Goal: Information Seeking & Learning: Understand process/instructions

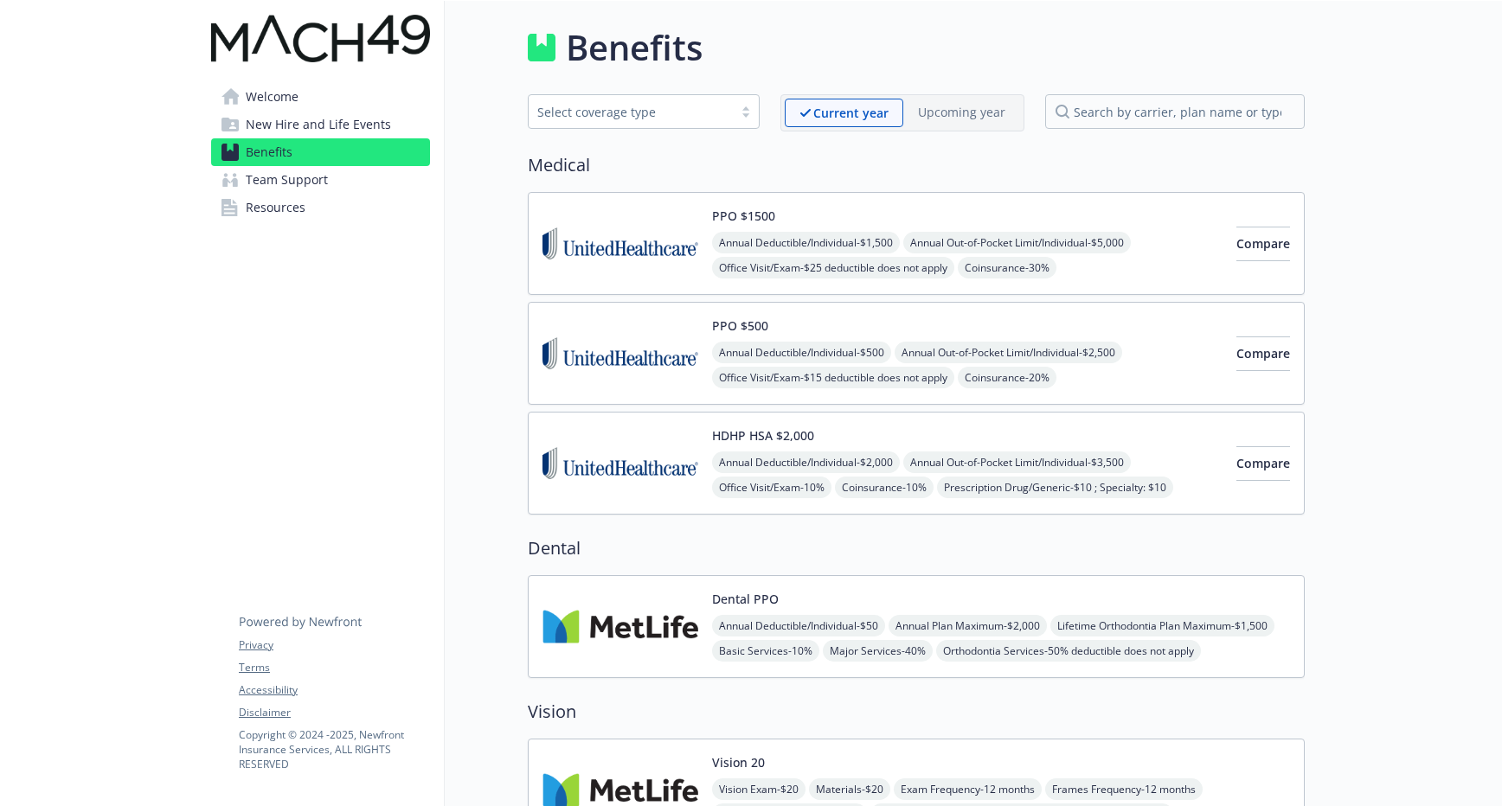
click at [653, 228] on img at bounding box center [620, 244] width 156 height 74
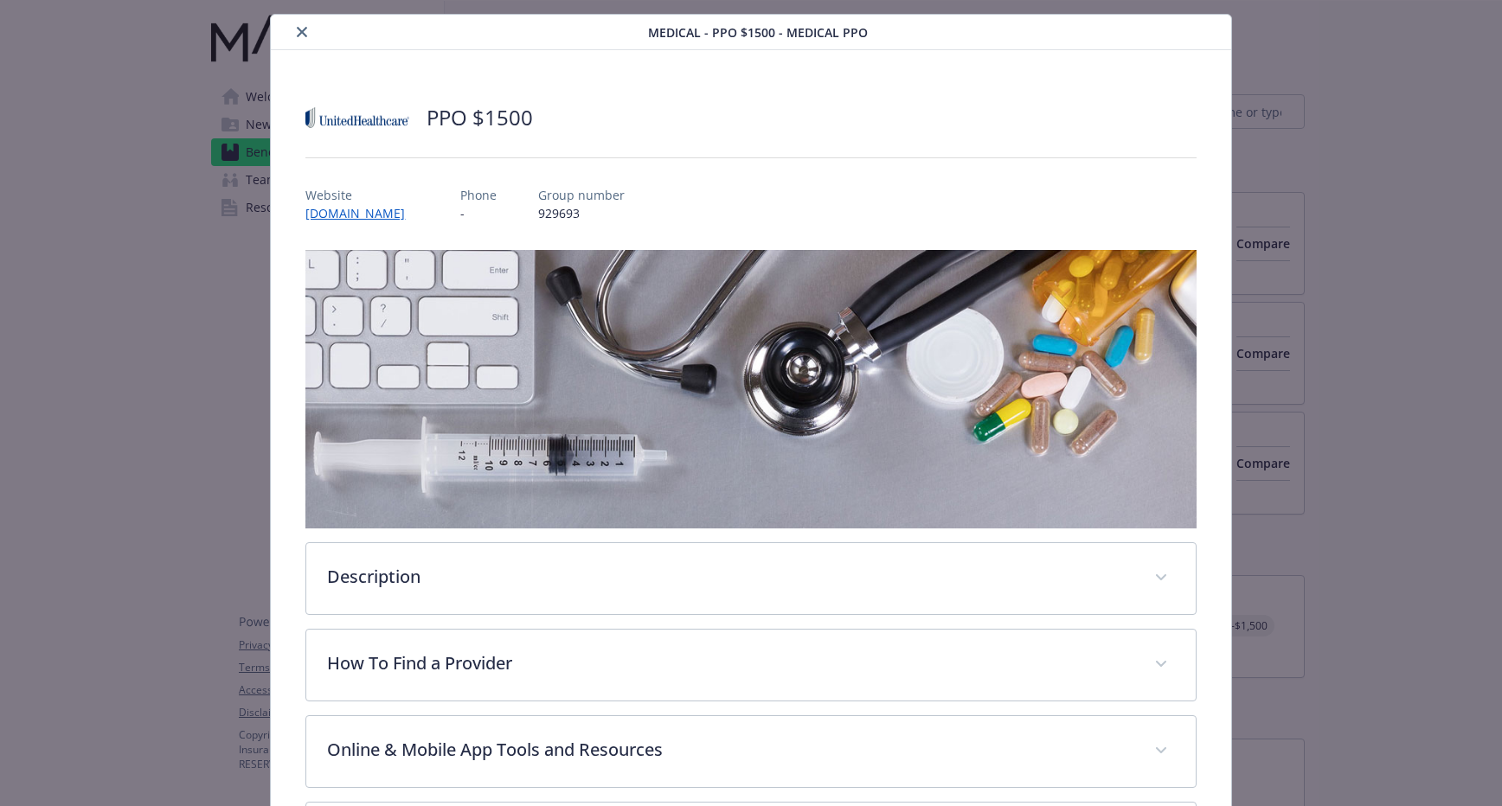
scroll to position [375, 0]
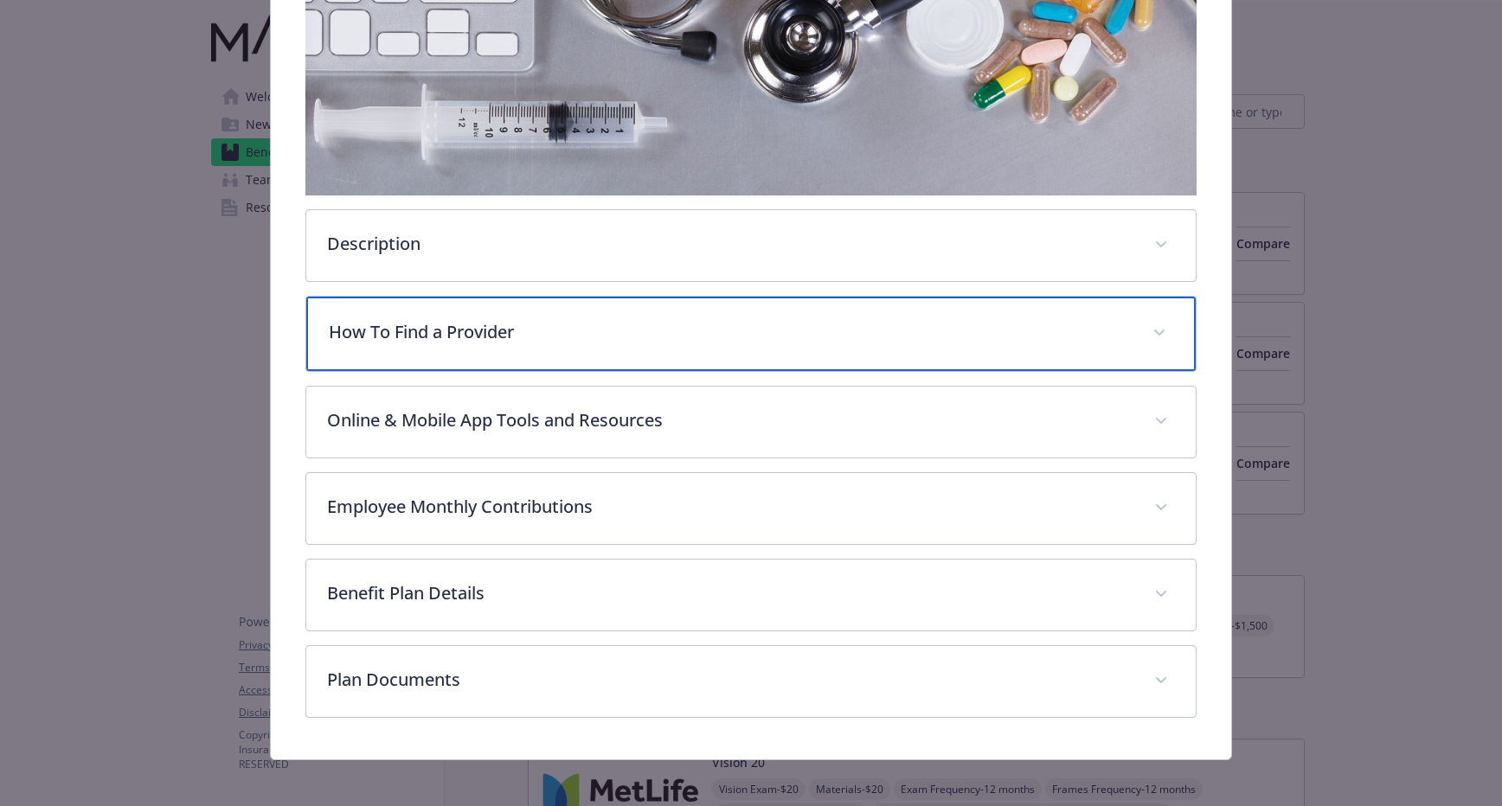
click at [518, 361] on div "How To Find a Provider" at bounding box center [750, 334] width 889 height 74
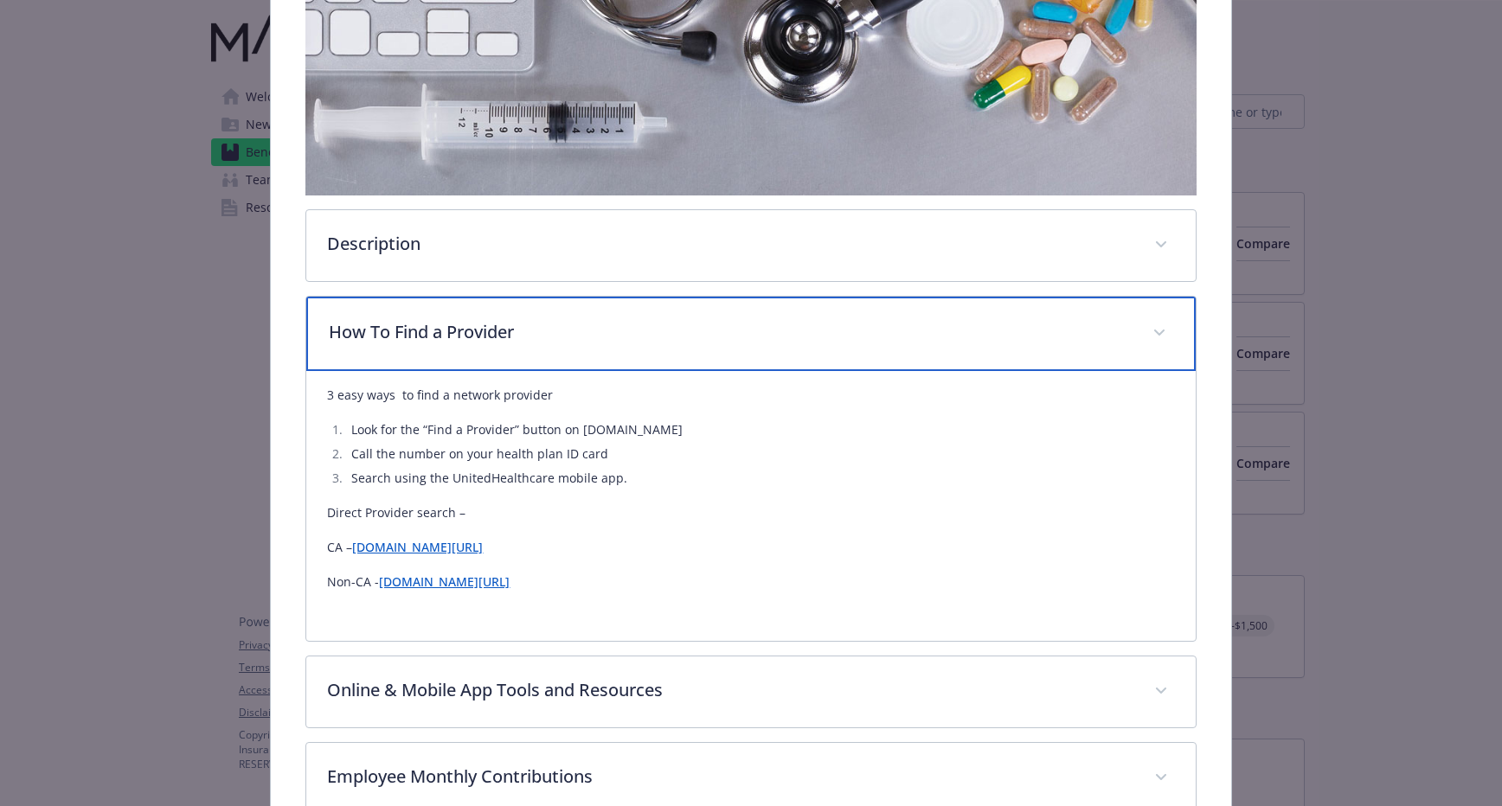
scroll to position [651, 0]
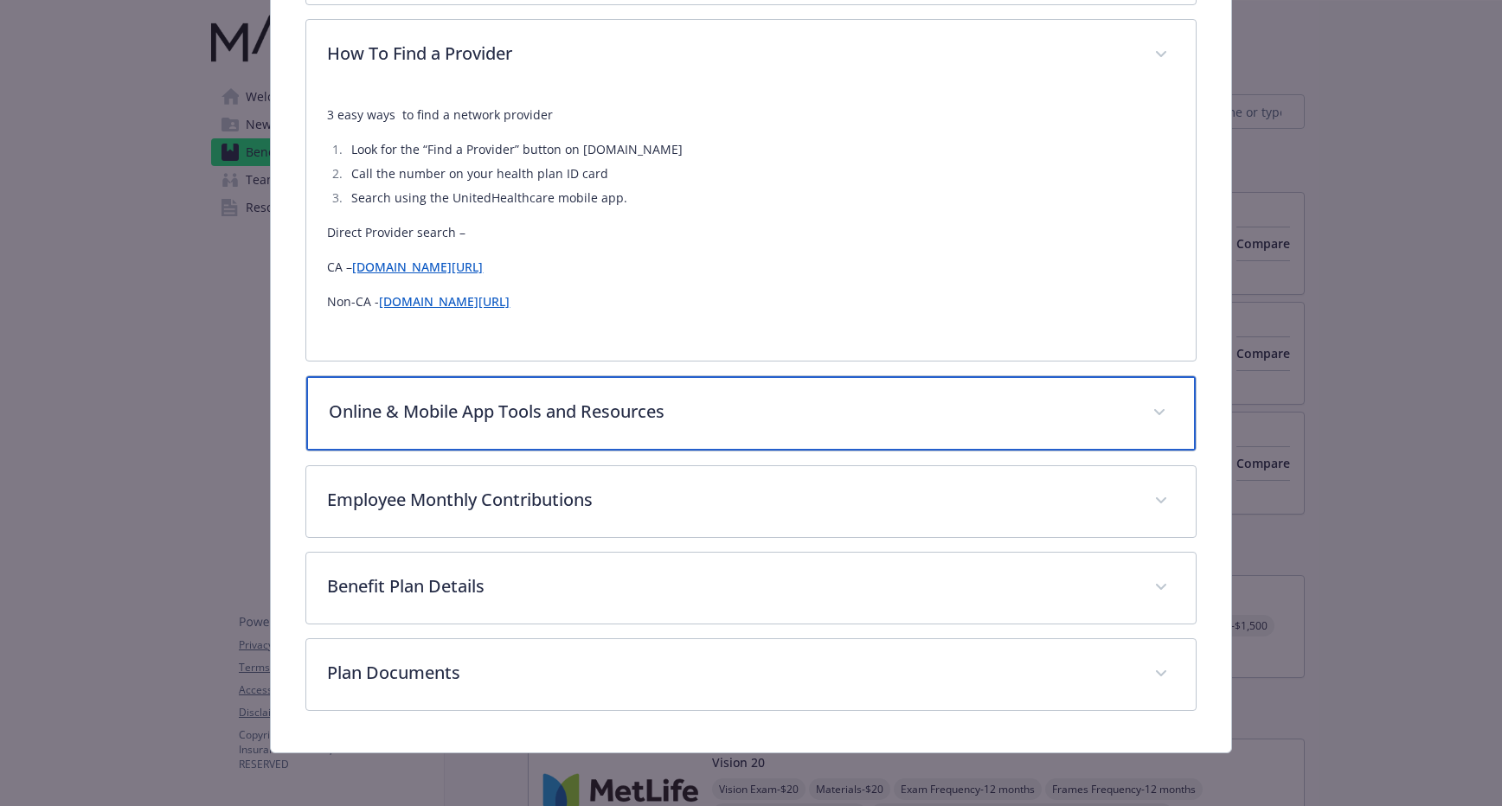
click at [611, 446] on div "Online & Mobile App Tools and Resources" at bounding box center [750, 413] width 889 height 74
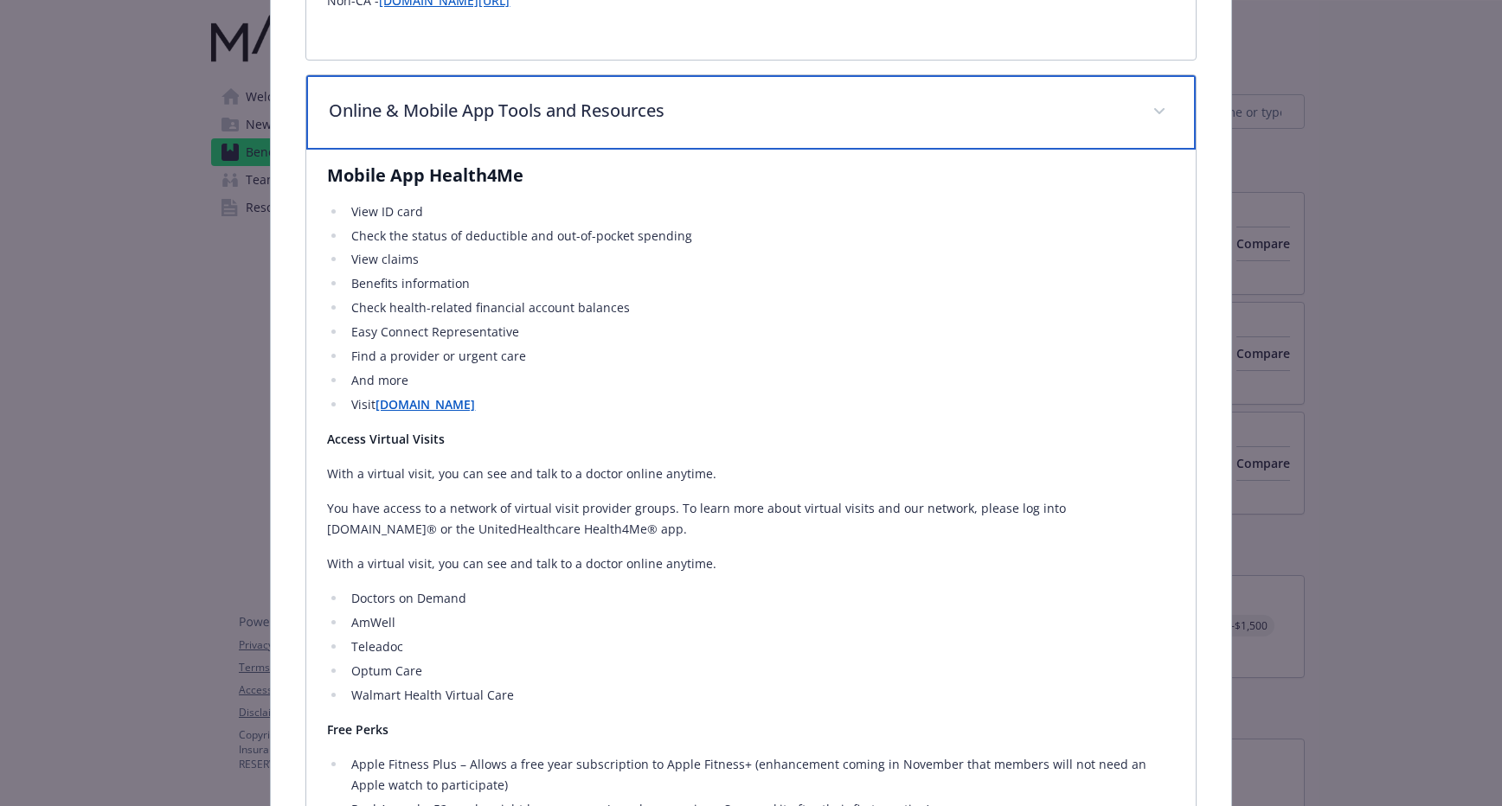
scroll to position [1319, 0]
